Goal: Task Accomplishment & Management: Complete application form

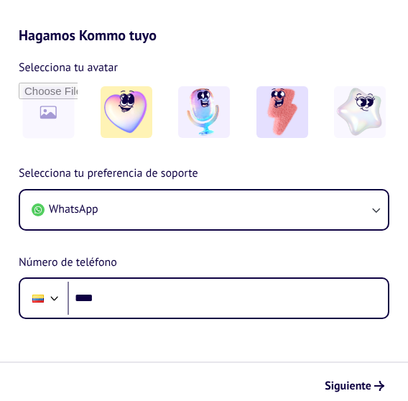
click at [95, 337] on form "Selecciona tu avatar Selecciona tu preferencia de soporte WhatsApp Número de te…" at bounding box center [204, 226] width 417 height 365
drag, startPoint x: 185, startPoint y: 292, endPoint x: 257, endPoint y: 11, distance: 289.3
click at [257, 11] on h2 "Hagamos Kommo tuyo" at bounding box center [204, 18] width 417 height 52
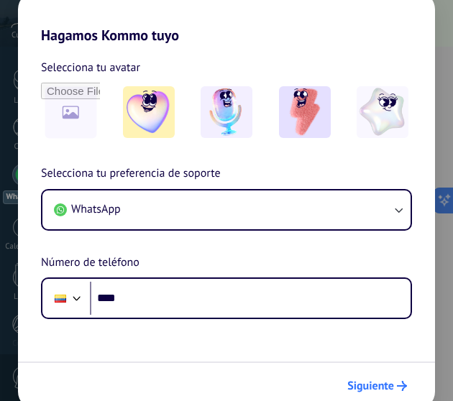
click at [373, 386] on span "Siguiente" at bounding box center [370, 386] width 47 height 10
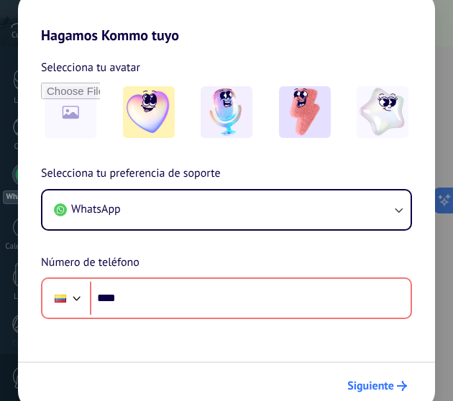
click at [388, 384] on span "Siguiente" at bounding box center [370, 386] width 47 height 10
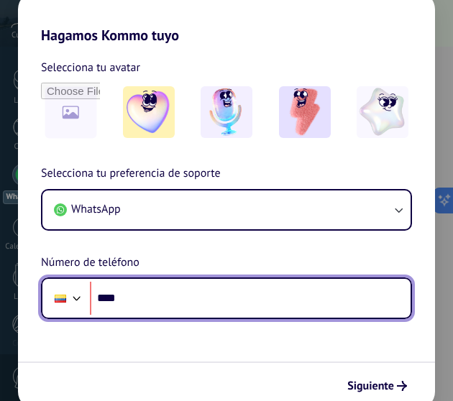
click at [126, 305] on input "****" at bounding box center [250, 298] width 320 height 33
type input "**********"
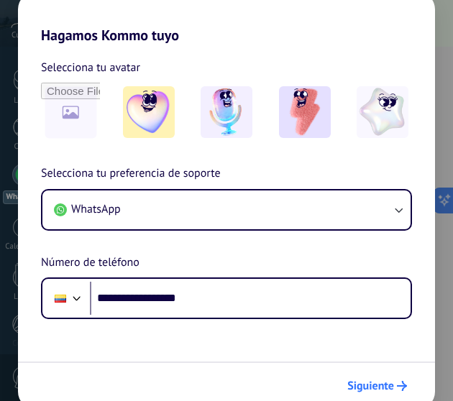
click at [377, 387] on span "Siguiente" at bounding box center [370, 386] width 47 height 10
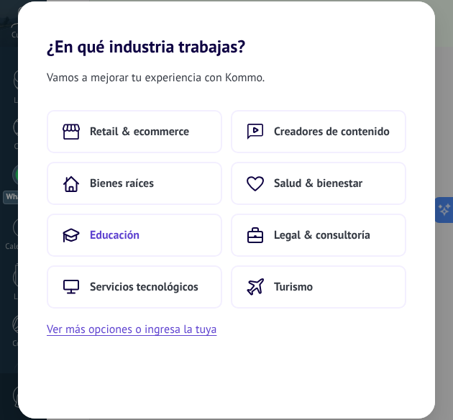
click at [184, 233] on button "Educación" at bounding box center [134, 234] width 175 height 43
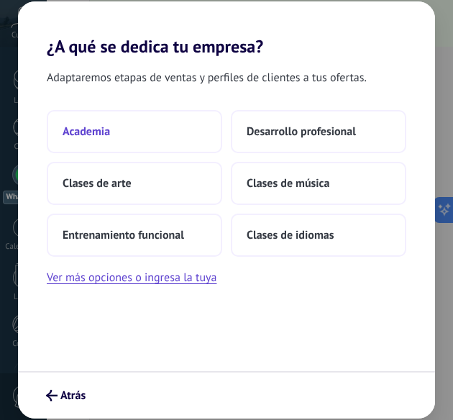
click at [134, 141] on button "Academia" at bounding box center [134, 131] width 175 height 43
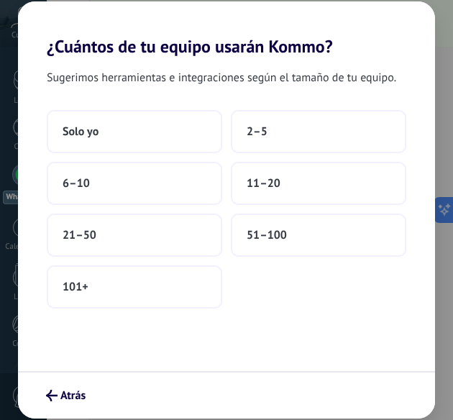
click at [134, 141] on button "Solo yo" at bounding box center [134, 131] width 175 height 43
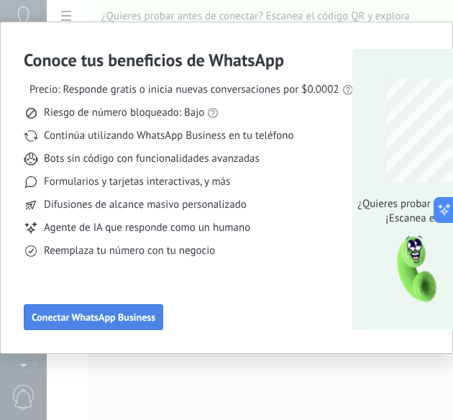
click at [141, 318] on span "Conectar WhatsApp Business" at bounding box center [94, 317] width 124 height 10
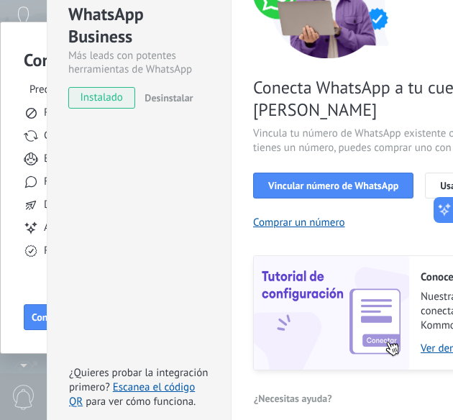
scroll to position [148, 0]
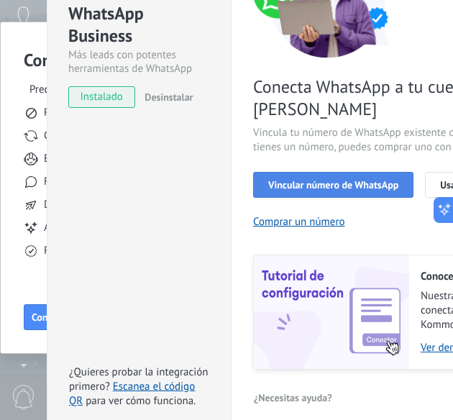
click at [339, 180] on span "Vincular número de WhatsApp" at bounding box center [333, 185] width 130 height 10
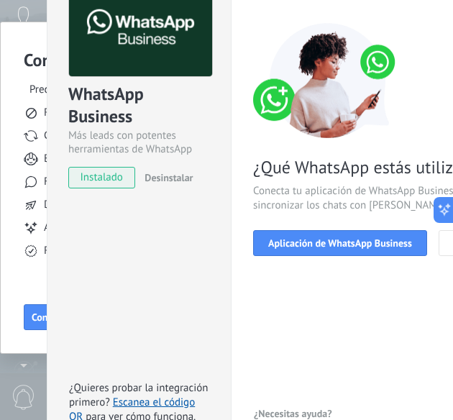
scroll to position [151, 0]
